Goal: Information Seeking & Learning: Learn about a topic

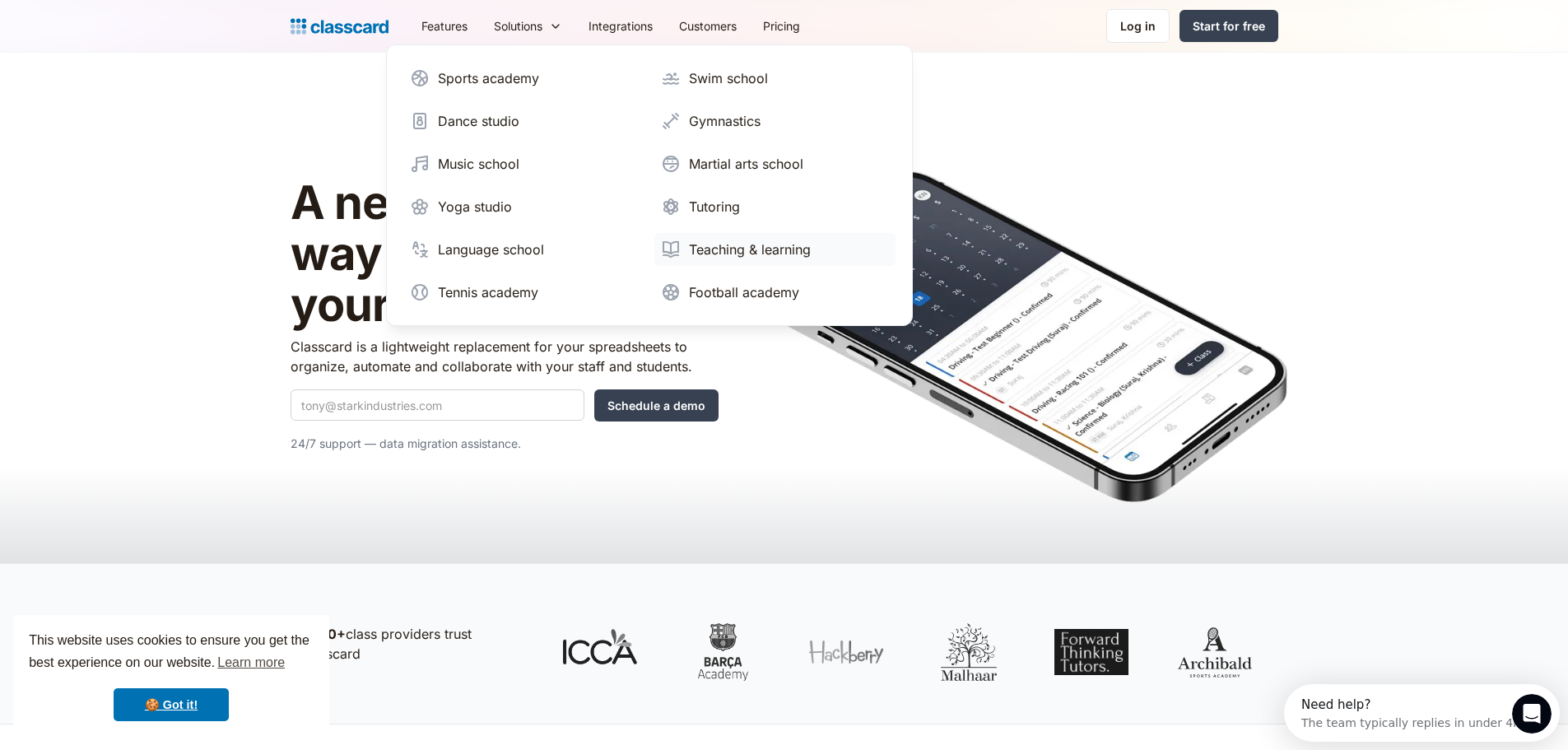
click at [727, 249] on div "Teaching & learning" at bounding box center [750, 249] width 122 height 20
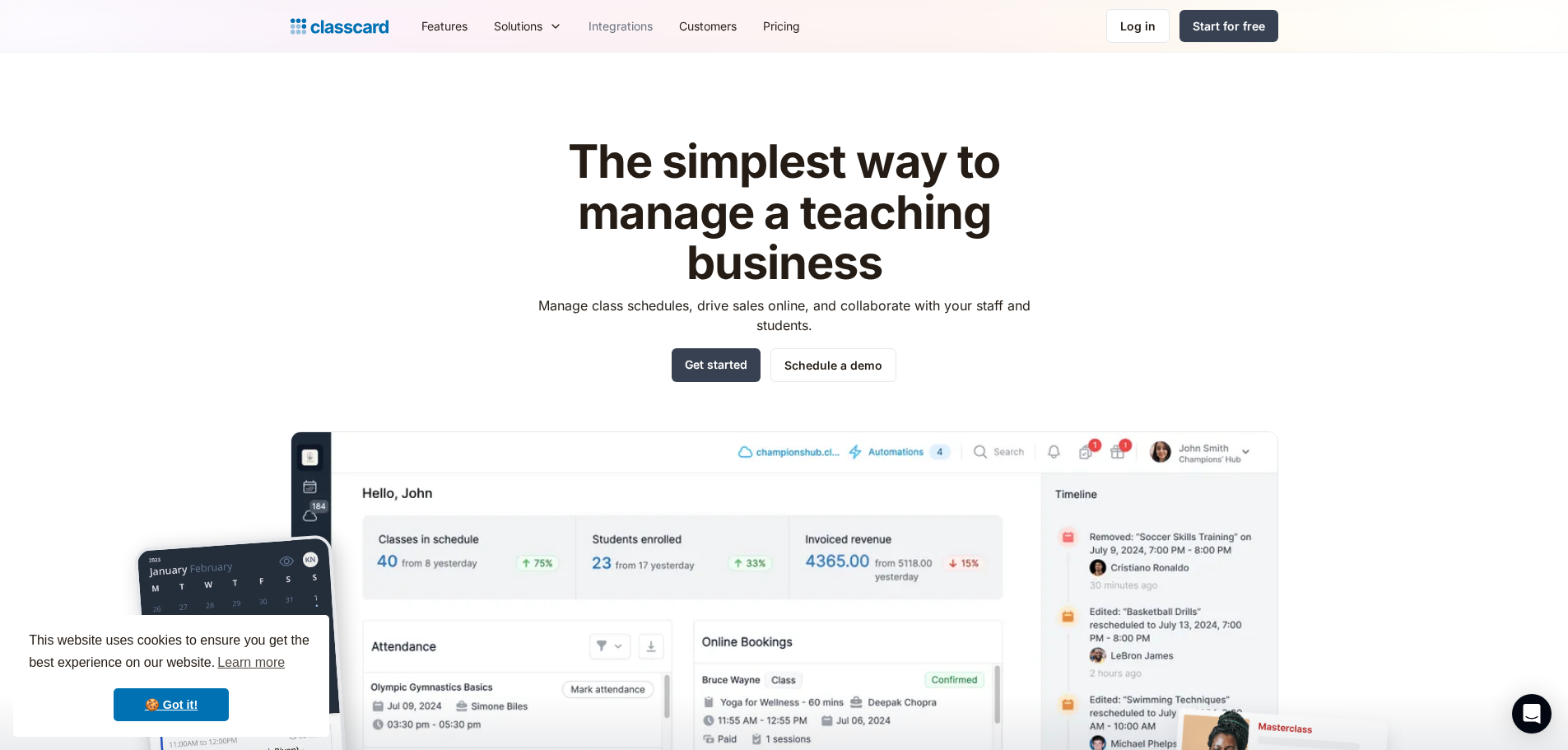
click at [615, 24] on link "Integrations" at bounding box center [620, 26] width 91 height 37
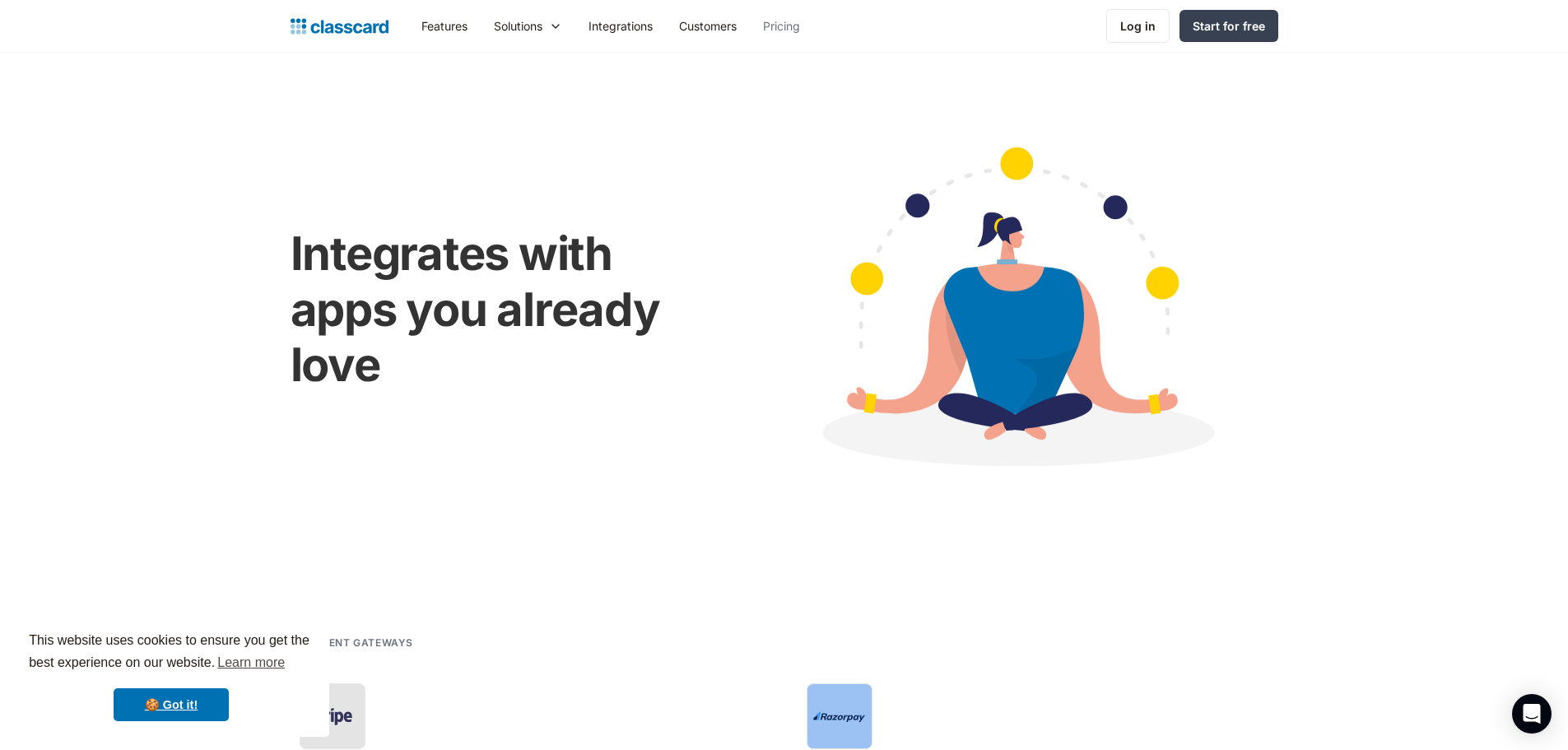
click at [794, 23] on link "Pricing" at bounding box center [782, 26] width 63 height 37
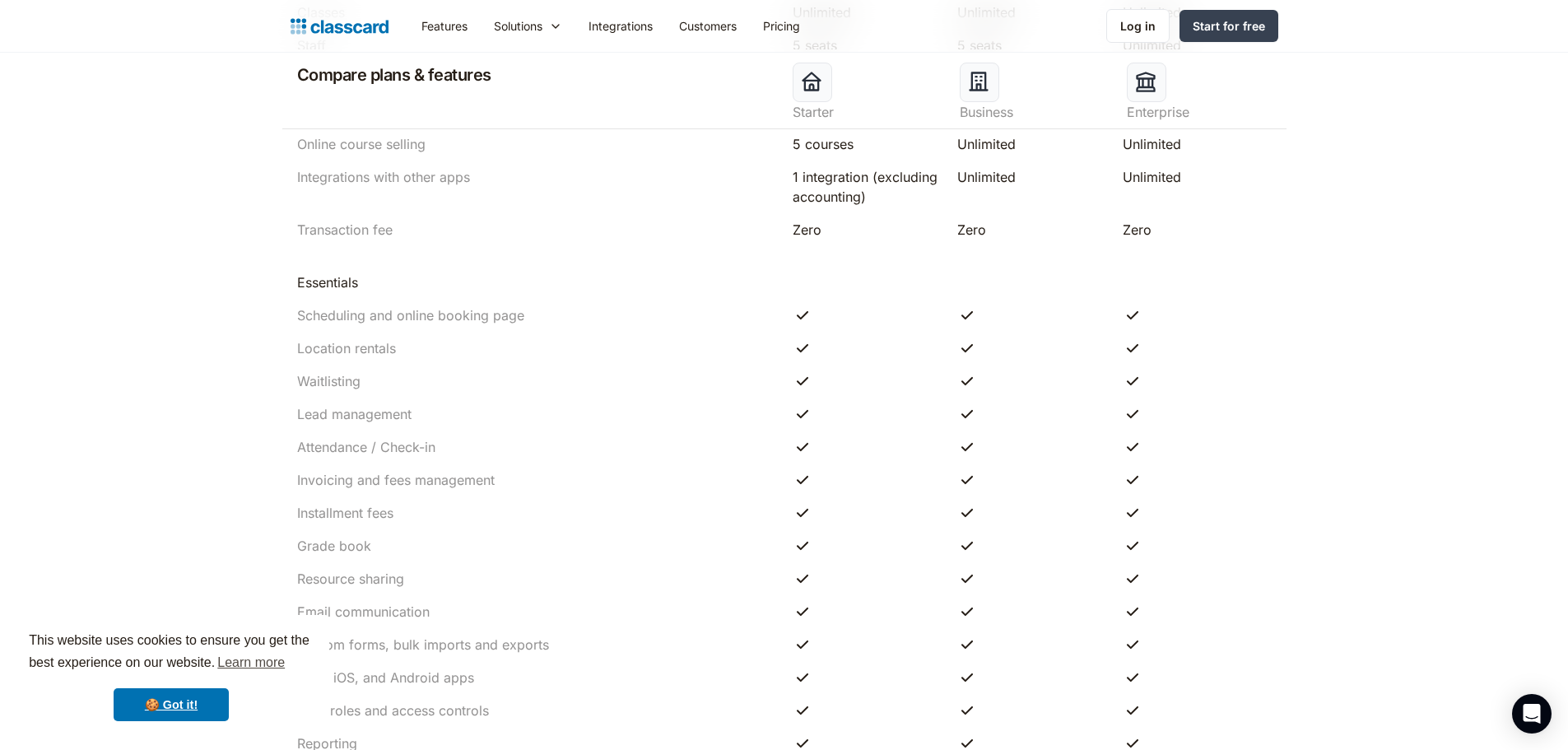
scroll to position [1063, 0]
